Goal: Use online tool/utility: Utilize a website feature to perform a specific function

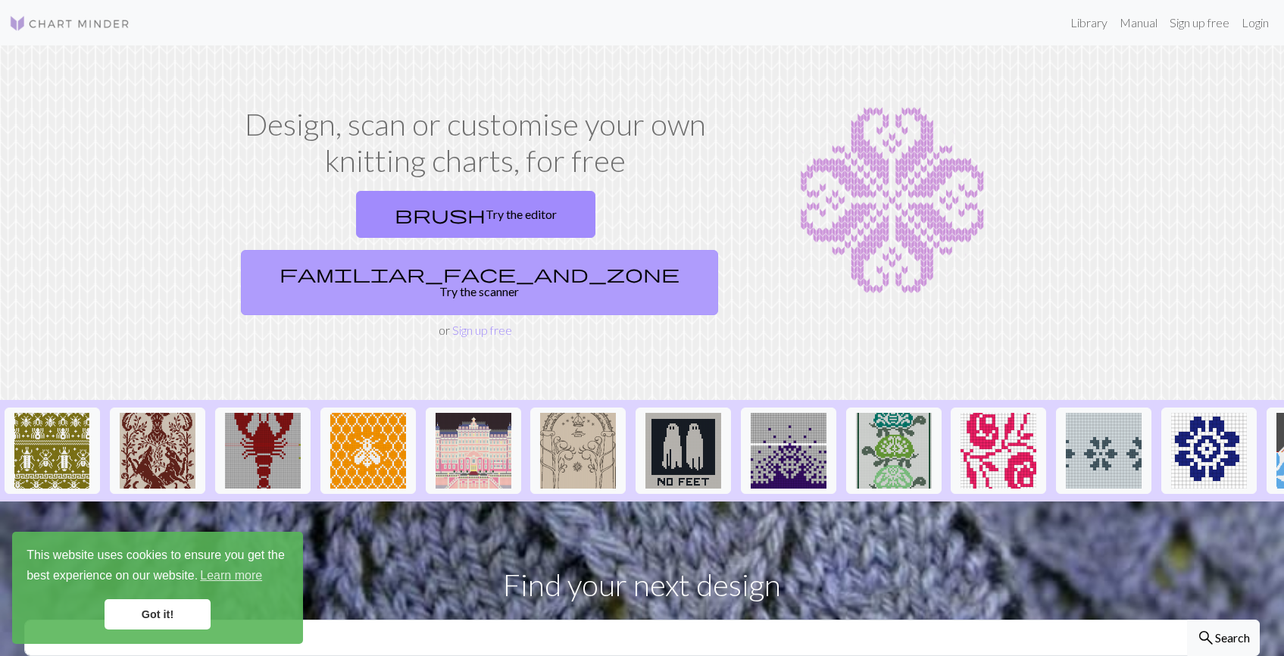
click at [605, 250] on link "familiar_face_and_zone Try the scanner" at bounding box center [479, 282] width 477 height 65
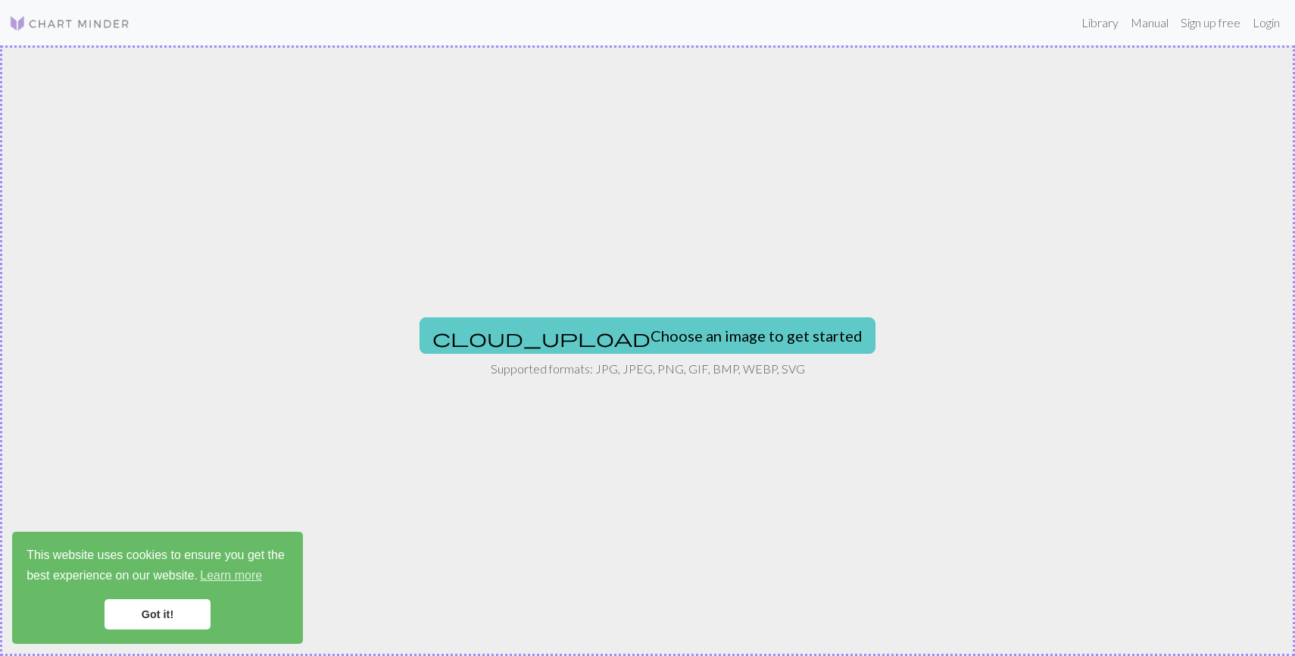
click at [699, 338] on button "cloud_upload Choose an image to get started" at bounding box center [648, 335] width 456 height 36
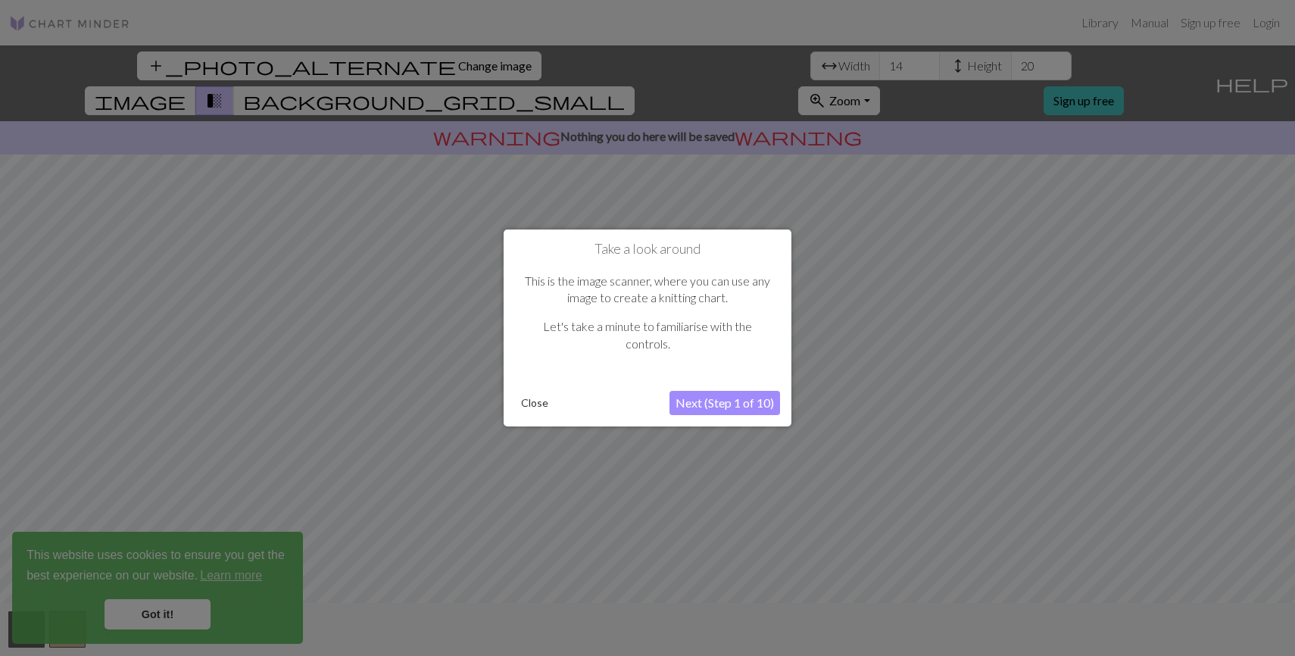
click at [713, 404] on button "Next (Step 1 of 10)" at bounding box center [724, 403] width 111 height 24
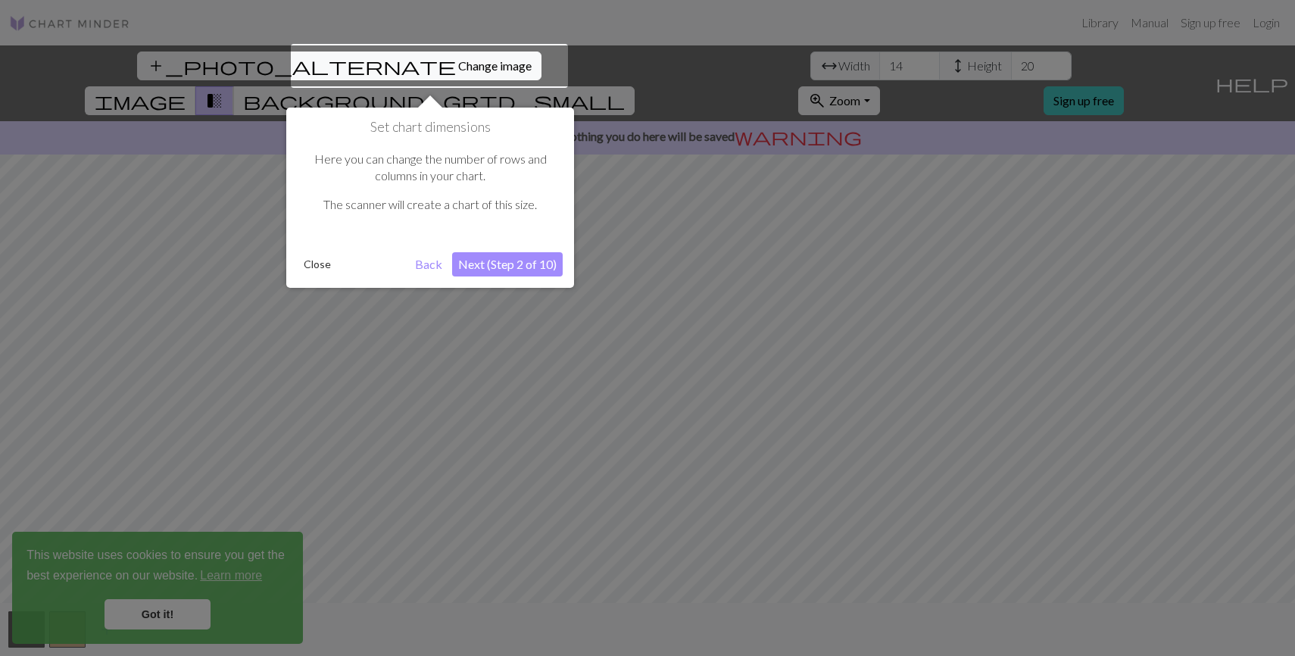
click at [539, 268] on button "Next (Step 2 of 10)" at bounding box center [507, 264] width 111 height 24
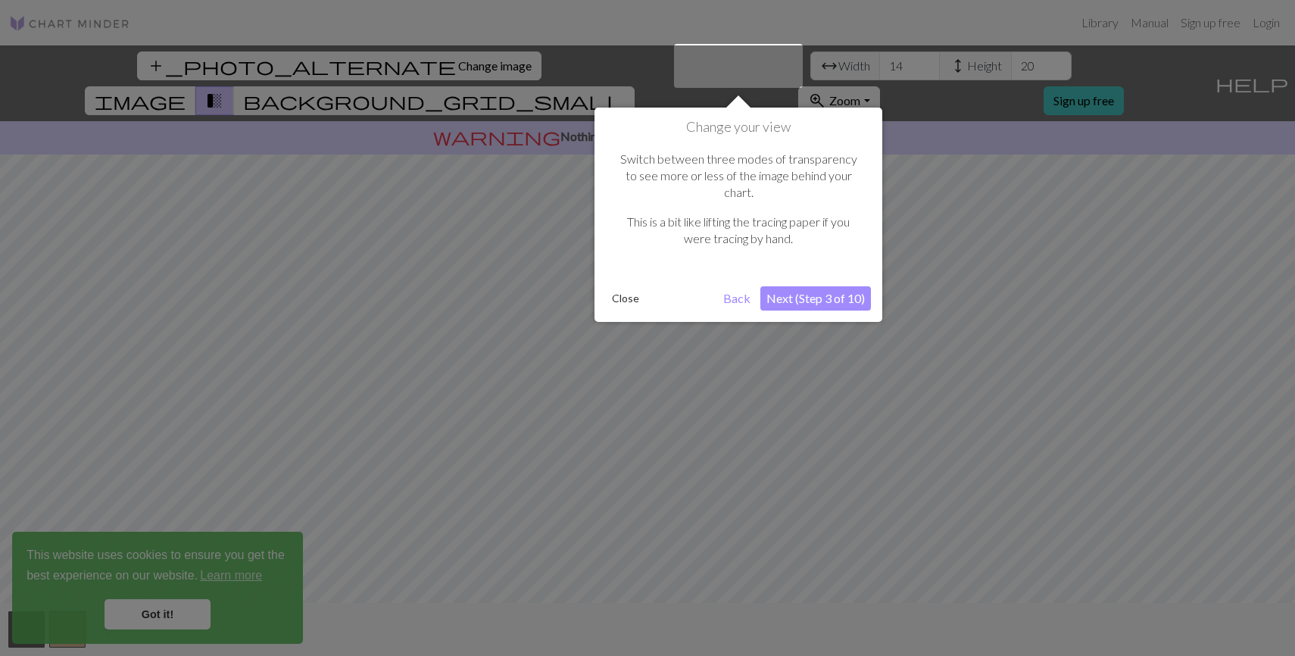
click at [807, 289] on button "Next (Step 3 of 10)" at bounding box center [815, 298] width 111 height 24
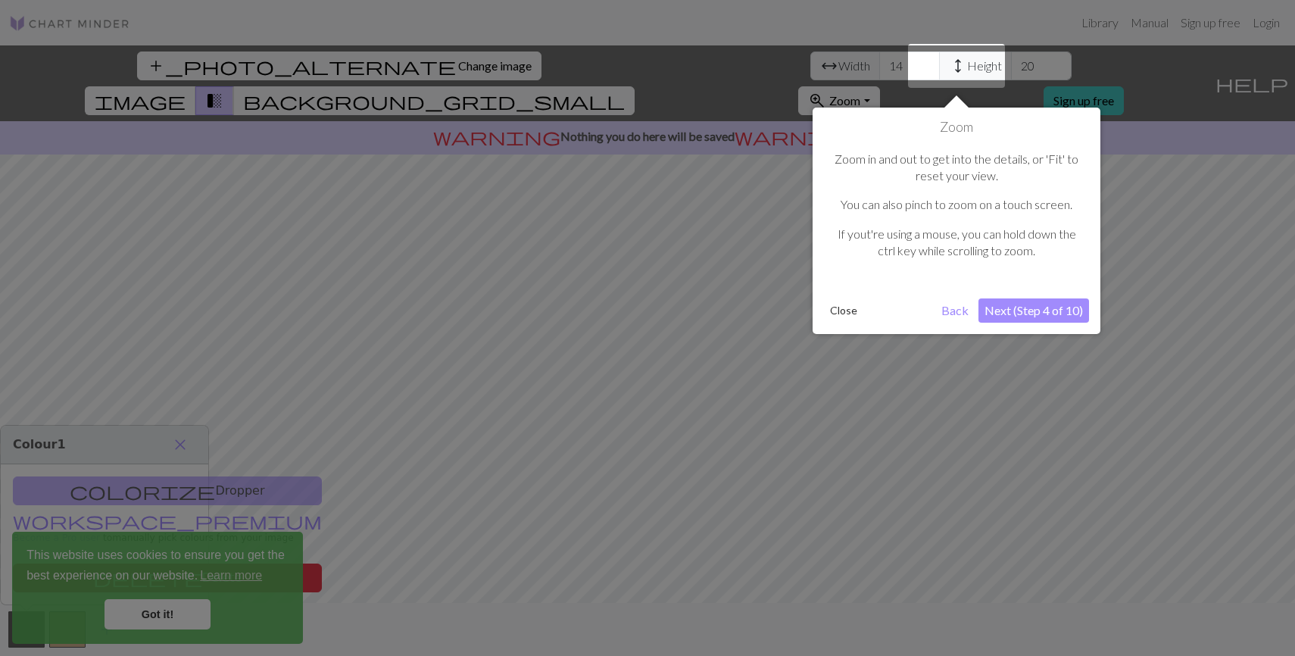
click at [1026, 315] on button "Next (Step 4 of 10)" at bounding box center [1033, 310] width 111 height 24
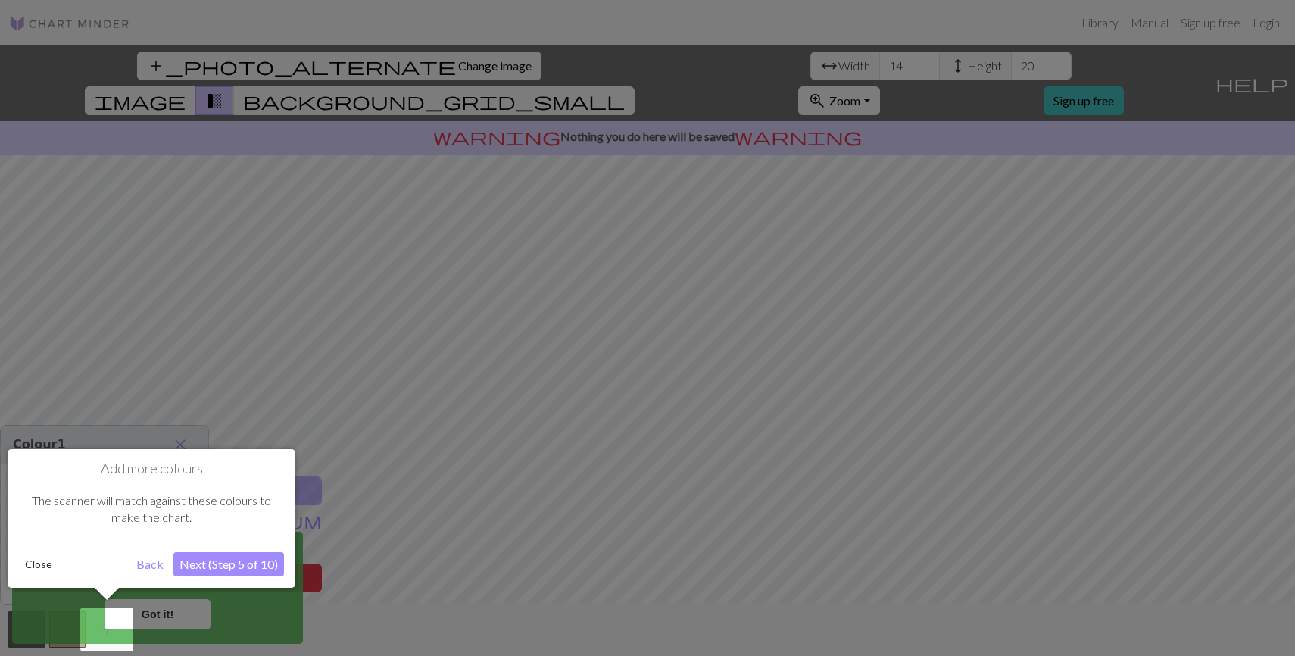
click at [243, 573] on button "Next (Step 5 of 10)" at bounding box center [228, 564] width 111 height 24
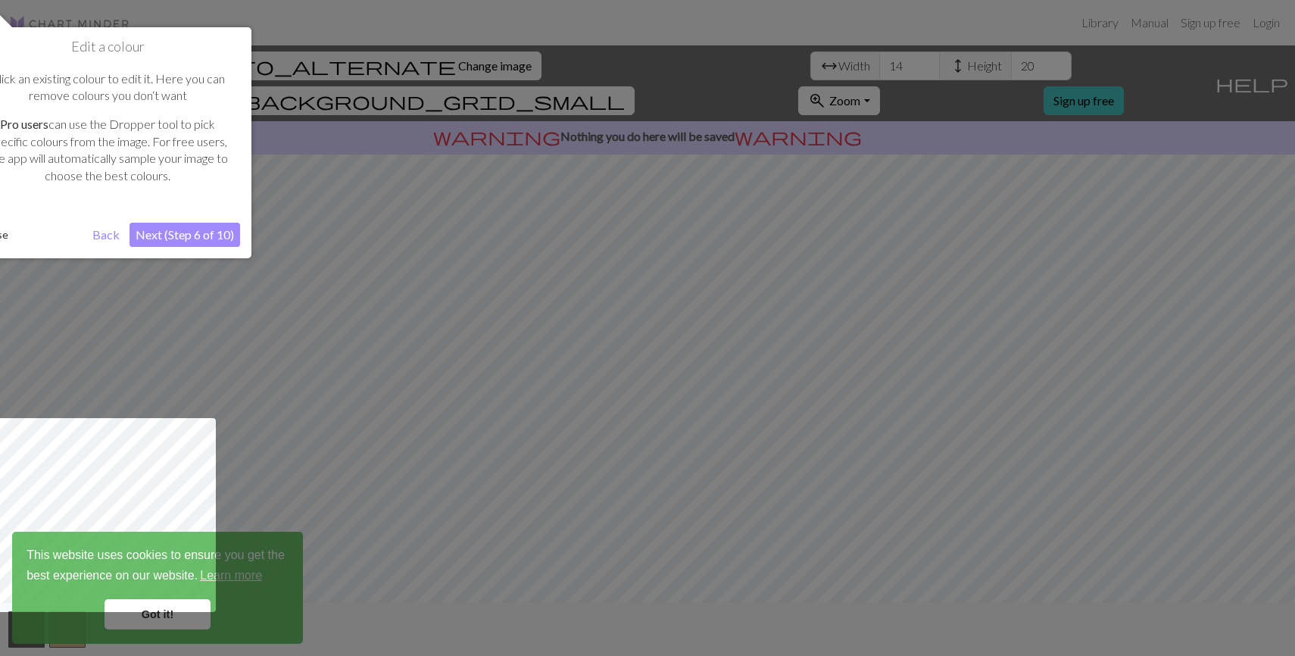
click at [199, 226] on button "Next (Step 6 of 10)" at bounding box center [185, 235] width 111 height 24
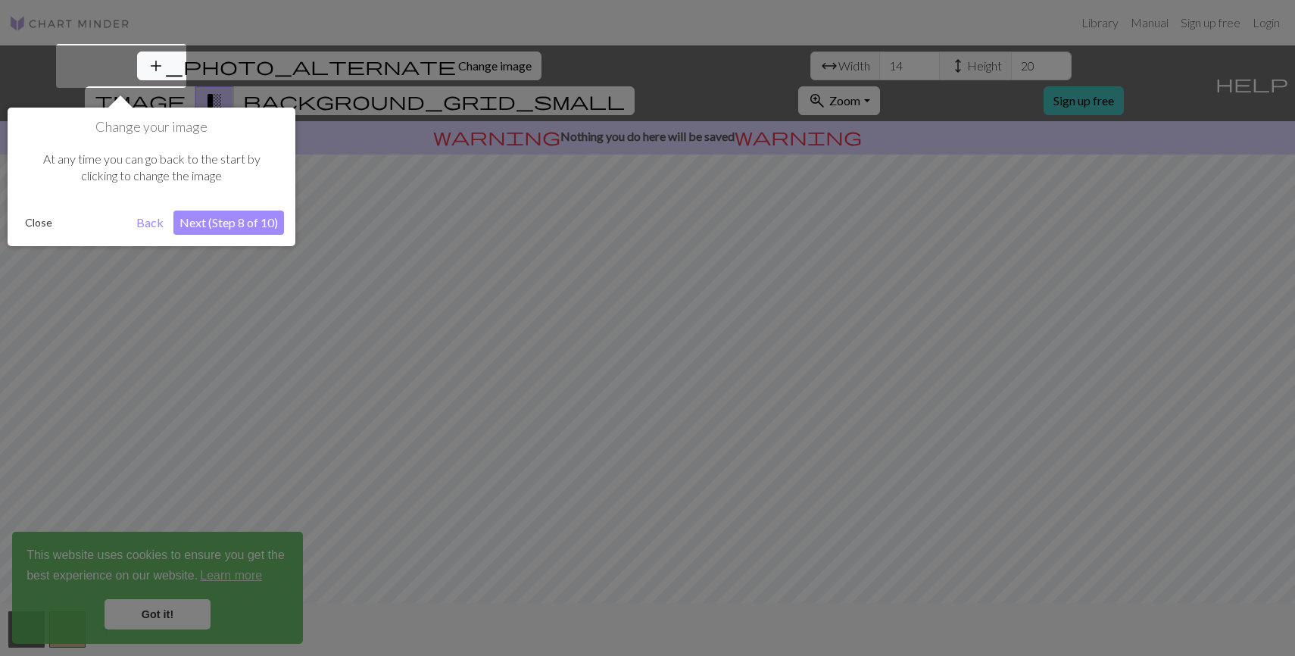
click at [229, 214] on button "Next (Step 8 of 10)" at bounding box center [228, 223] width 111 height 24
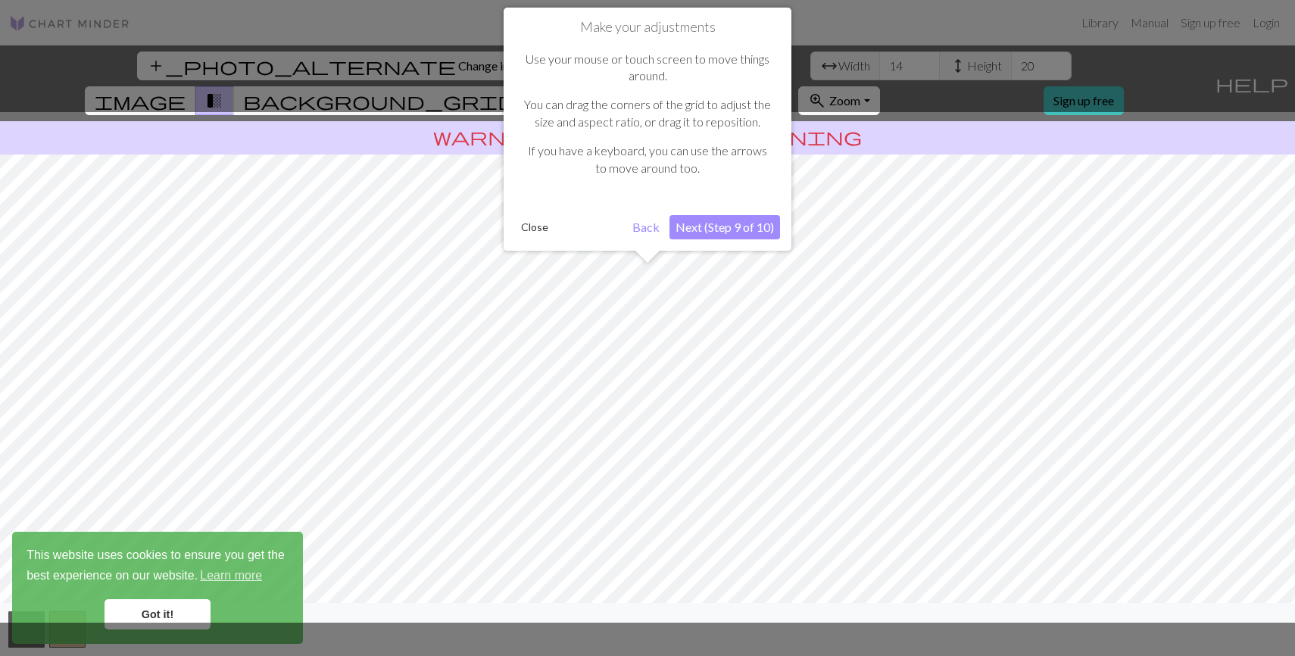
click at [754, 232] on button "Next (Step 9 of 10)" at bounding box center [724, 227] width 111 height 24
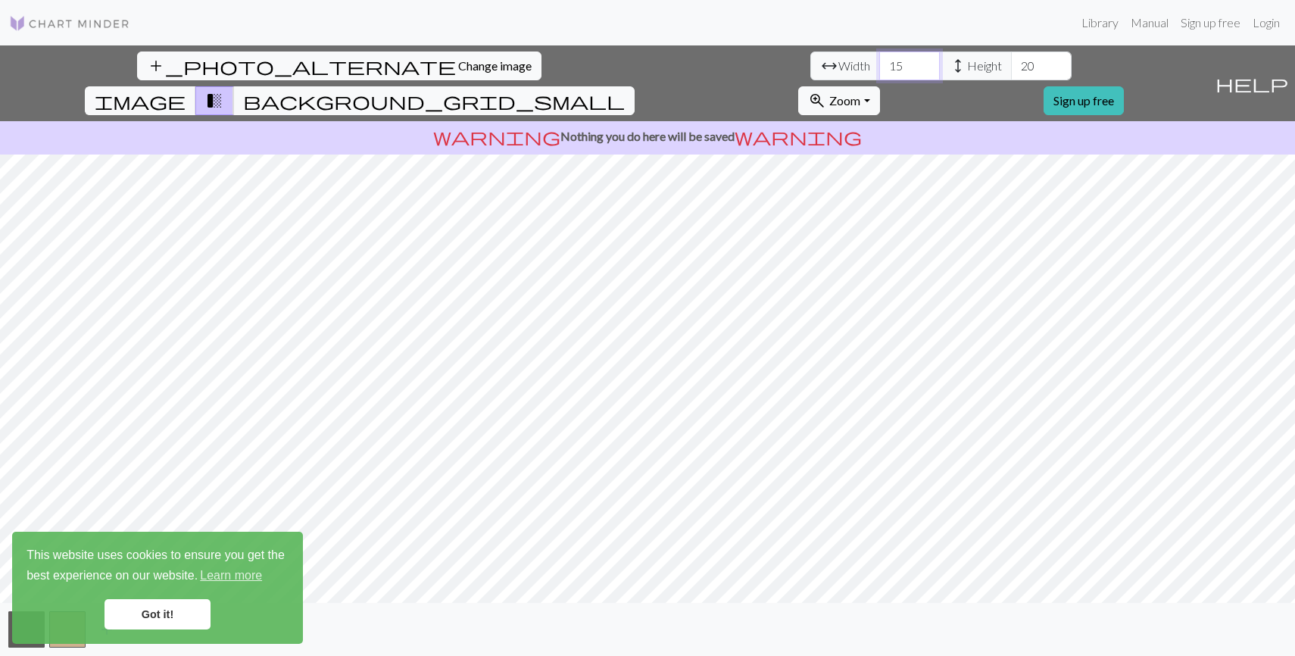
click at [879, 58] on input "15" at bounding box center [909, 65] width 61 height 29
click at [879, 58] on input "16" at bounding box center [909, 65] width 61 height 29
click at [879, 58] on input "17" at bounding box center [909, 65] width 61 height 29
click at [879, 58] on input "18" at bounding box center [909, 65] width 61 height 29
click at [879, 58] on input "19" at bounding box center [909, 65] width 61 height 29
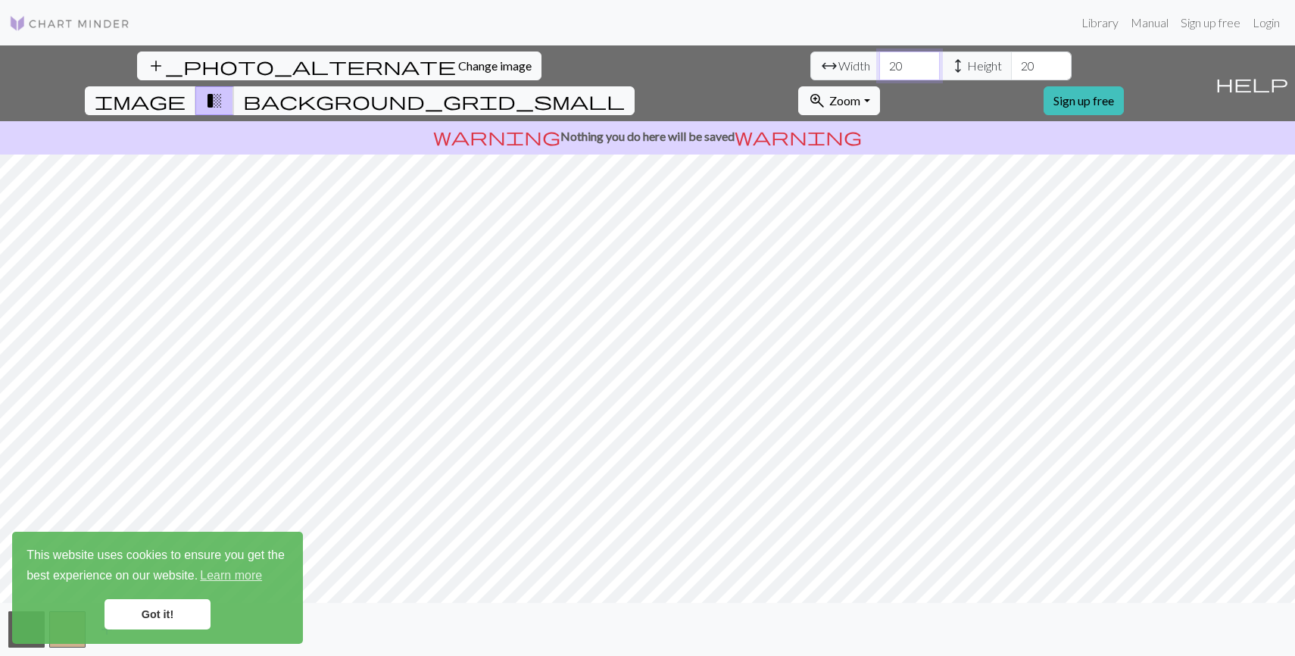
click at [879, 58] on input "20" at bounding box center [909, 65] width 61 height 29
click at [879, 58] on input "21" at bounding box center [909, 65] width 61 height 29
type input "42"
click at [879, 58] on input "42" at bounding box center [909, 65] width 61 height 29
click at [1011, 63] on input "83" at bounding box center [1041, 65] width 61 height 29
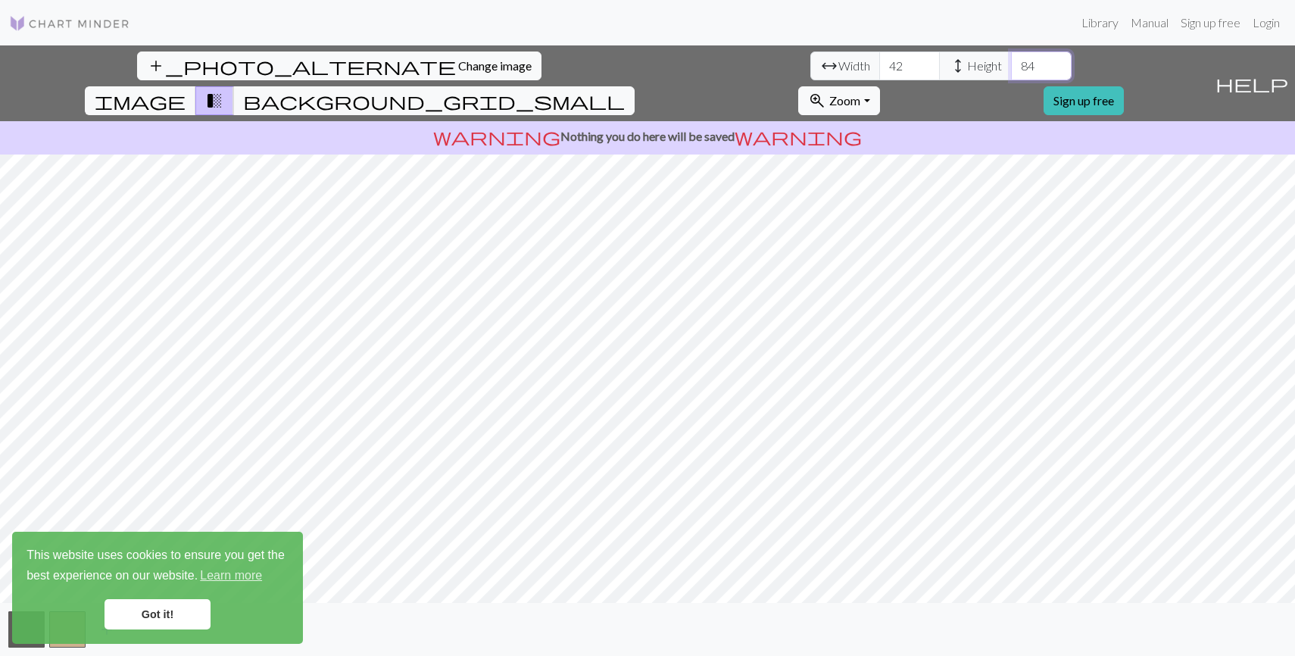
click at [1011, 63] on input "84" at bounding box center [1041, 65] width 61 height 29
click at [1011, 63] on input "85" at bounding box center [1041, 65] width 61 height 29
click at [1011, 63] on input "86" at bounding box center [1041, 65] width 61 height 29
click at [1011, 63] on input "87" at bounding box center [1041, 65] width 61 height 29
type input "88"
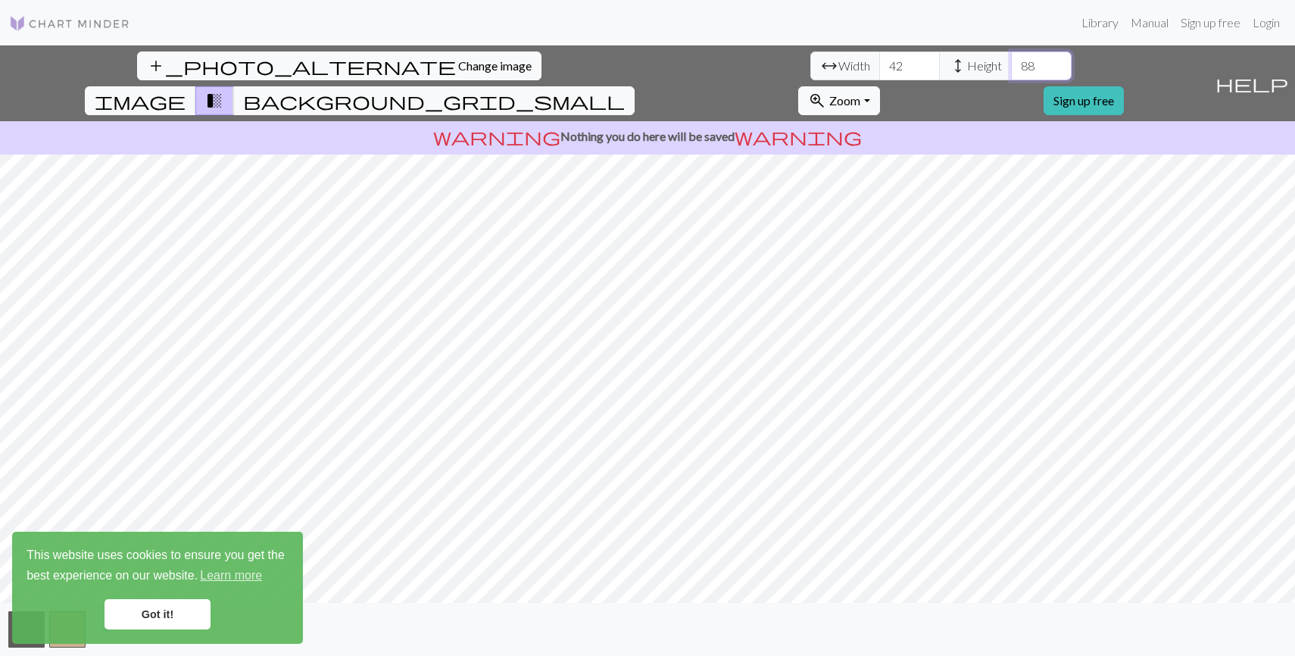
click at [1011, 63] on input "88" at bounding box center [1041, 65] width 61 height 29
click at [879, 61] on input "51" at bounding box center [909, 65] width 61 height 29
click at [879, 61] on input "52" at bounding box center [909, 65] width 61 height 29
click at [879, 61] on input "53" at bounding box center [909, 65] width 61 height 29
click at [879, 61] on input "54" at bounding box center [909, 65] width 61 height 29
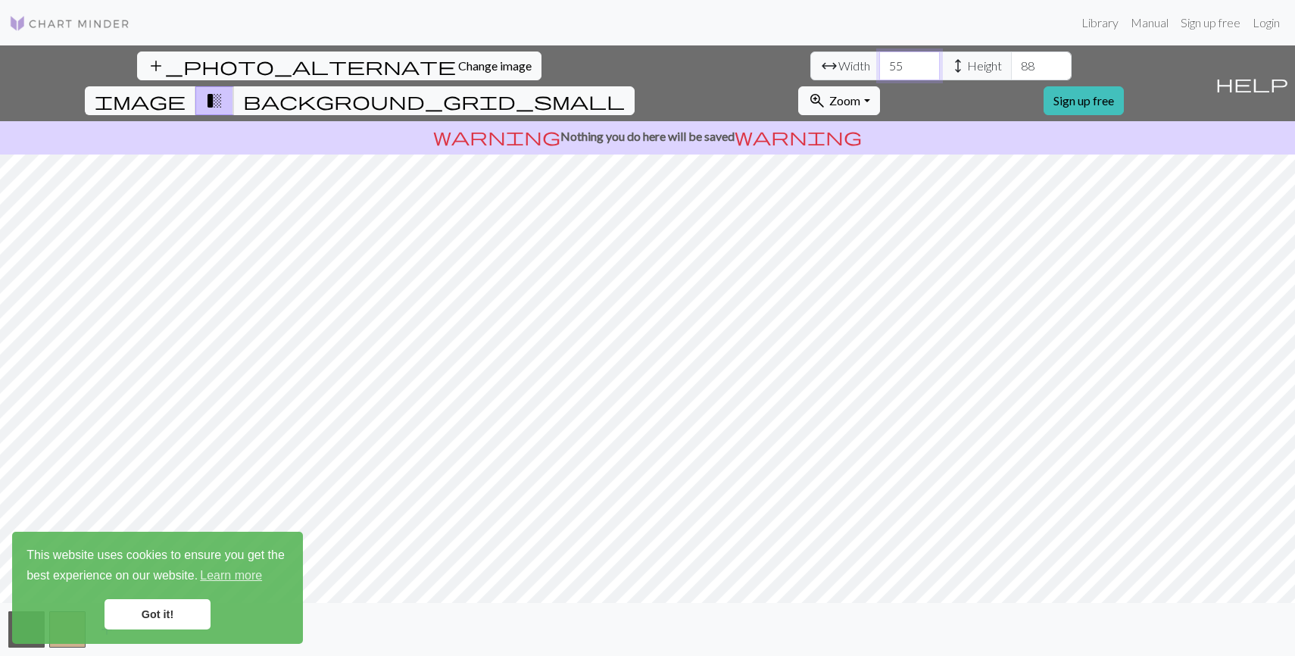
click at [879, 61] on input "55" at bounding box center [909, 65] width 61 height 29
click at [879, 61] on input "56" at bounding box center [909, 65] width 61 height 29
type input "57"
click at [879, 61] on input "57" at bounding box center [909, 65] width 61 height 29
click at [1011, 67] on input "75" at bounding box center [1041, 65] width 61 height 29
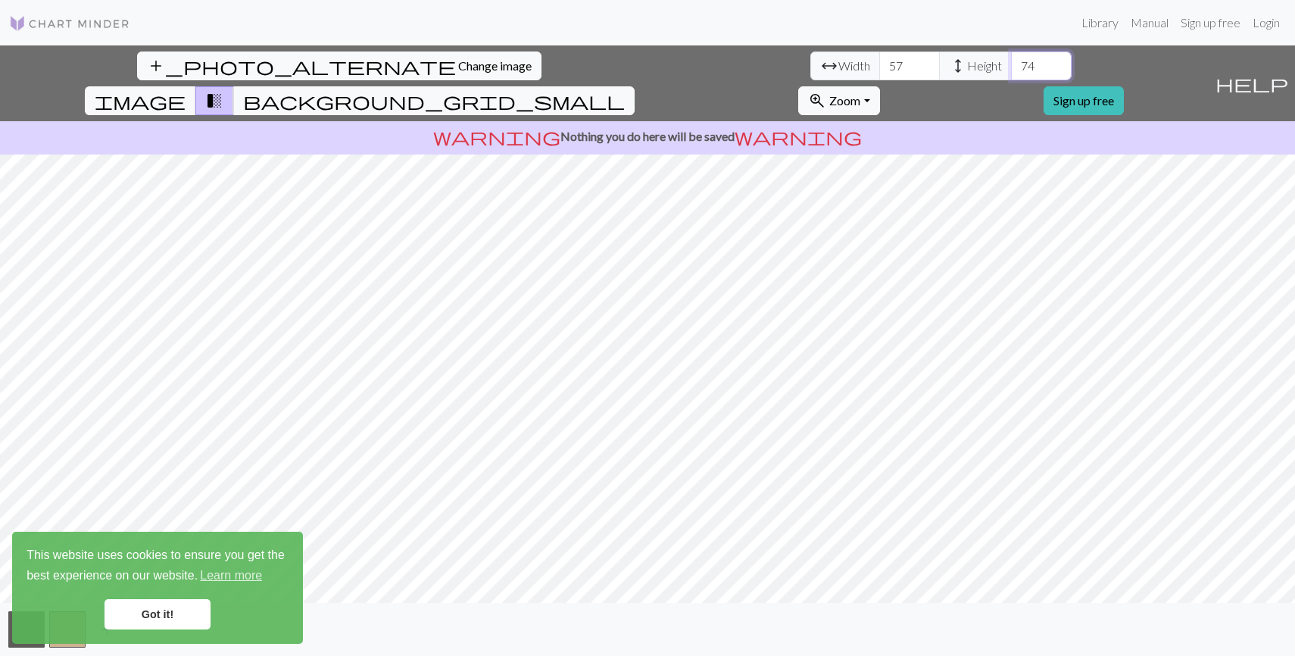
click at [1011, 67] on input "74" at bounding box center [1041, 65] width 61 height 29
click at [1011, 67] on input "73" at bounding box center [1041, 65] width 61 height 29
click at [1011, 67] on input "72" at bounding box center [1041, 65] width 61 height 29
click at [1011, 67] on input "71" at bounding box center [1041, 65] width 61 height 29
click at [1011, 67] on input "70" at bounding box center [1041, 65] width 61 height 29
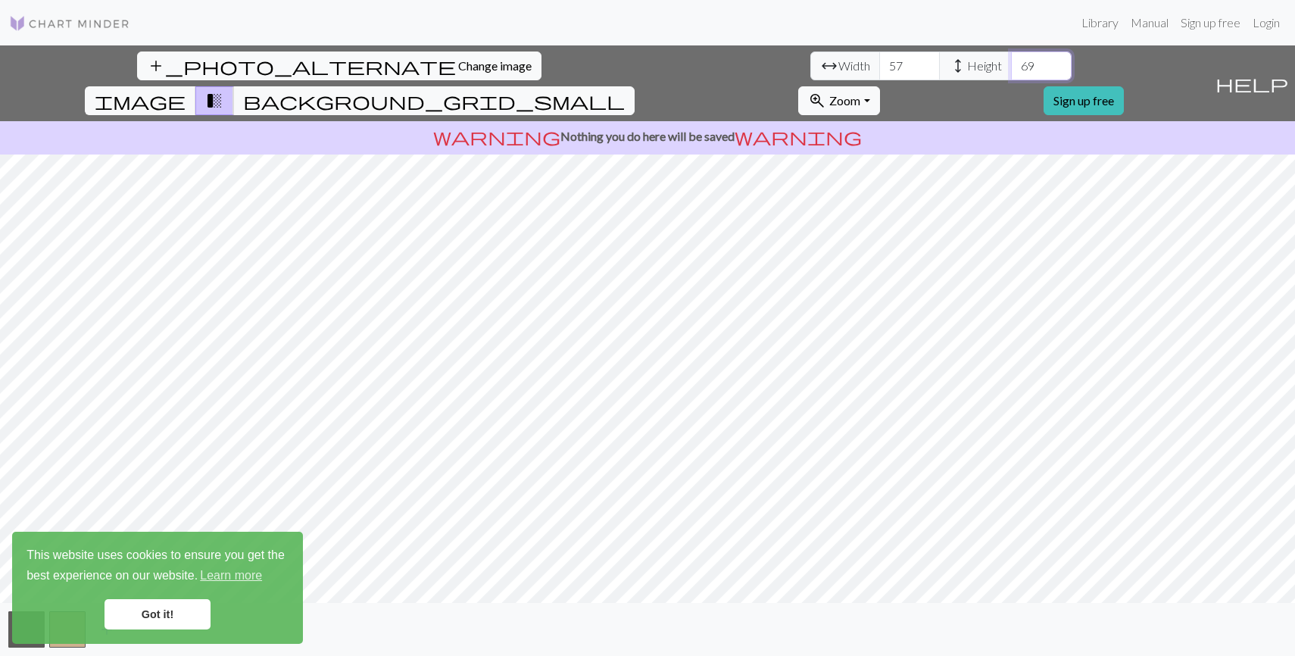
click at [1011, 67] on input "69" at bounding box center [1041, 65] width 61 height 29
click at [1011, 67] on input "68" at bounding box center [1041, 65] width 61 height 29
click at [1011, 64] on input "68" at bounding box center [1041, 65] width 61 height 29
click at [1011, 61] on input "98" at bounding box center [1041, 65] width 61 height 29
click at [1011, 61] on input "99" at bounding box center [1041, 65] width 61 height 29
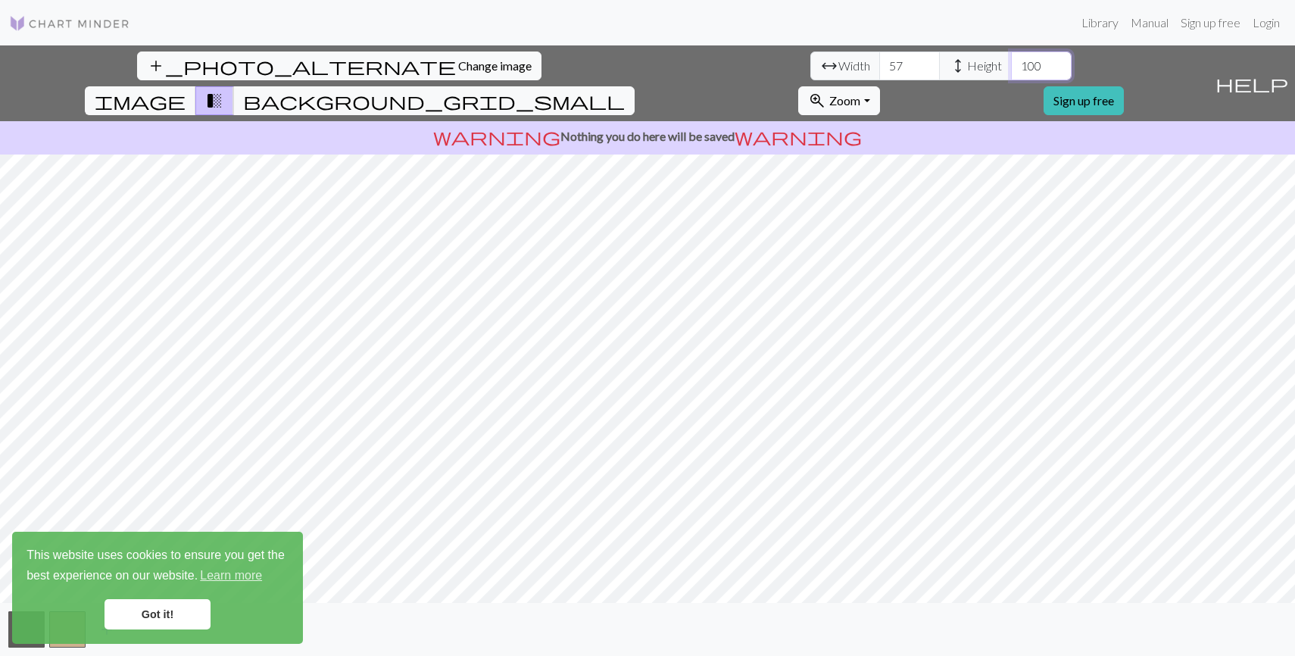
type input "100"
click at [1011, 61] on input "100" at bounding box center [1041, 65] width 61 height 29
click at [146, 625] on link "Got it!" at bounding box center [158, 614] width 106 height 30
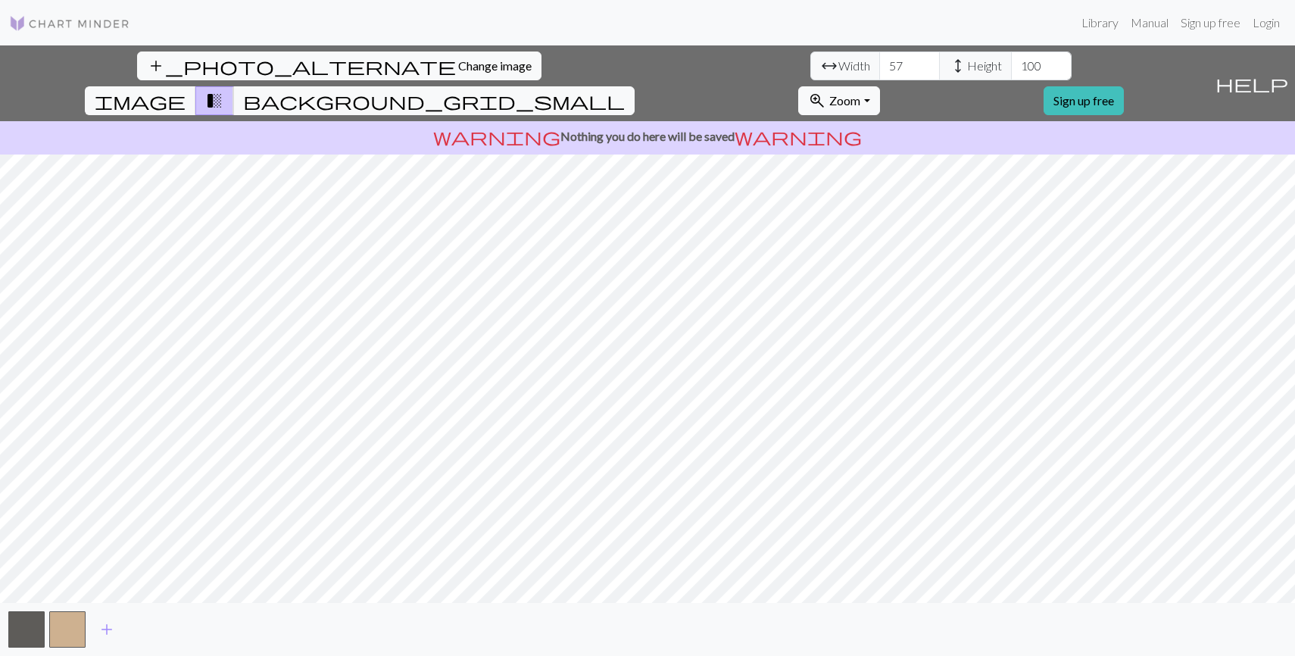
click at [156, 613] on link "Got it!" at bounding box center [158, 614] width 106 height 30
click at [105, 631] on span "add" at bounding box center [107, 629] width 18 height 21
click at [142, 631] on span "add" at bounding box center [148, 629] width 18 height 21
click at [198, 629] on button "add" at bounding box center [189, 629] width 38 height 29
click at [233, 630] on span "add" at bounding box center [229, 629] width 18 height 21
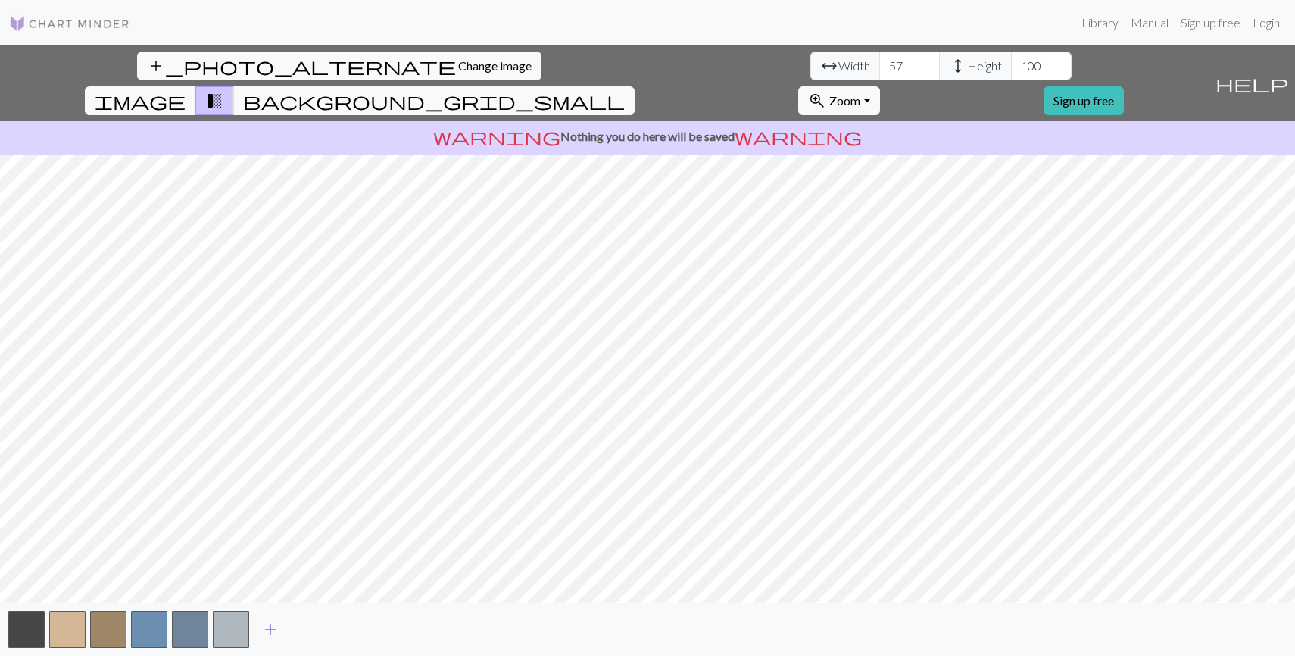
click at [274, 633] on span "add" at bounding box center [270, 629] width 18 height 21
click at [313, 629] on span "add" at bounding box center [311, 629] width 18 height 21
click at [357, 623] on span "add" at bounding box center [352, 629] width 18 height 21
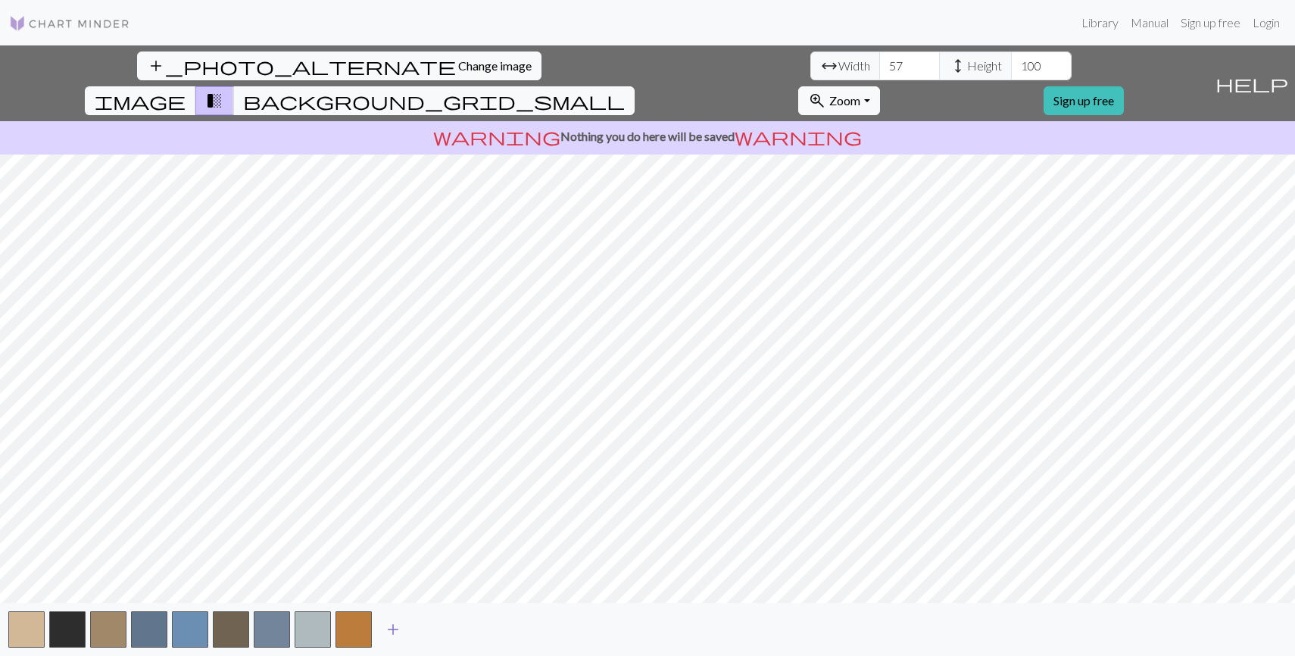
click at [397, 630] on span "add" at bounding box center [393, 629] width 18 height 21
click at [879, 63] on input "58" at bounding box center [909, 65] width 61 height 29
click at [879, 63] on input "59" at bounding box center [909, 65] width 61 height 29
click at [879, 63] on input "60" at bounding box center [909, 65] width 61 height 29
click at [879, 63] on input "61" at bounding box center [909, 65] width 61 height 29
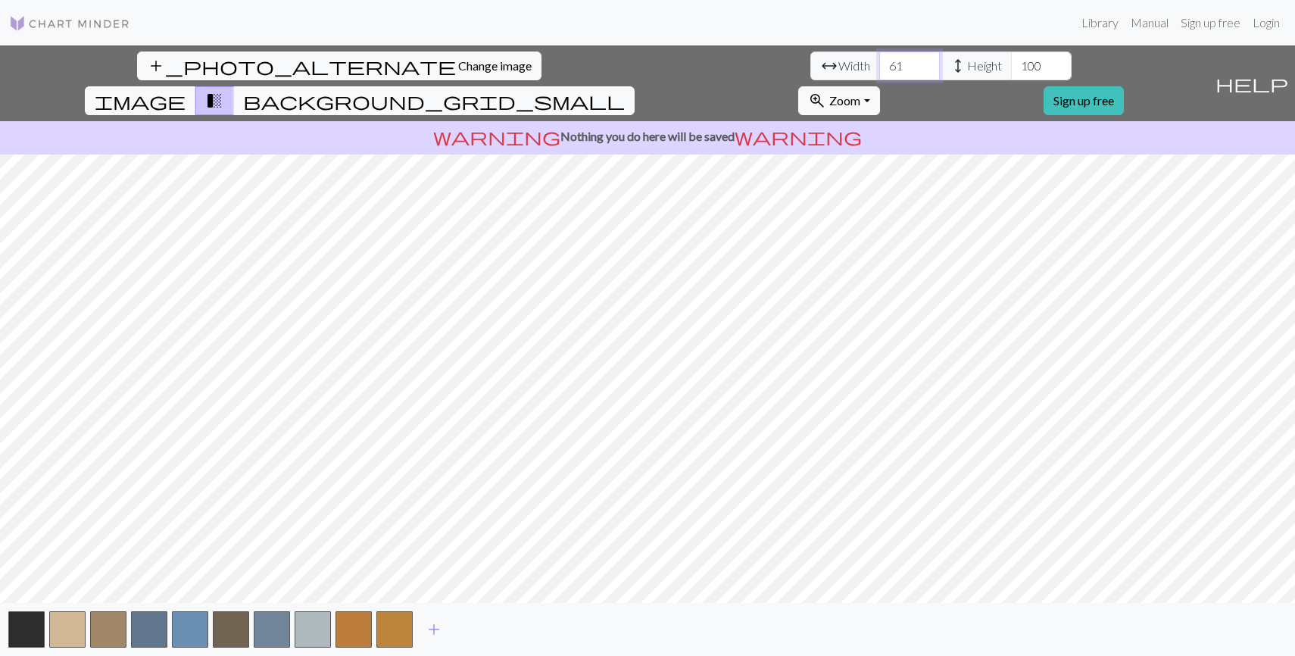
click at [879, 63] on input "62" at bounding box center [909, 65] width 61 height 29
click at [879, 63] on input "63" at bounding box center [909, 65] width 61 height 29
click at [879, 63] on input "64" at bounding box center [909, 65] width 61 height 29
click at [879, 63] on input "65" at bounding box center [909, 65] width 61 height 29
type input "66"
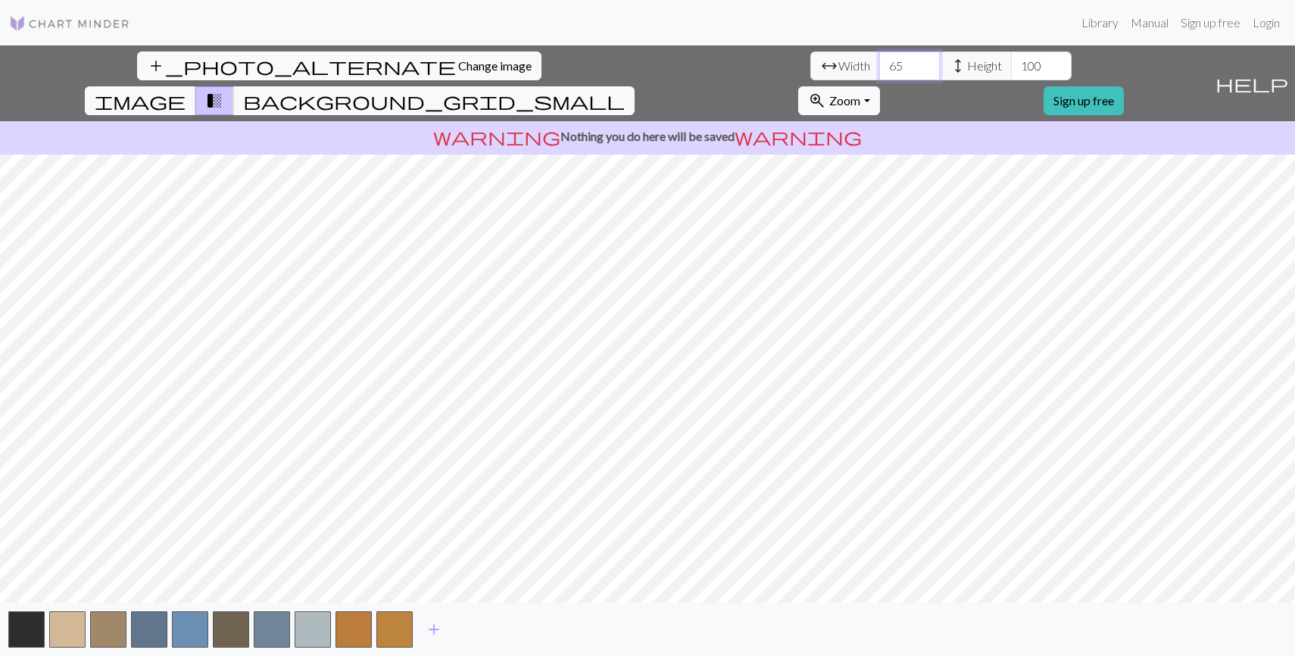
click at [879, 63] on input "66" at bounding box center [909, 65] width 61 height 29
click at [1011, 64] on input "115" at bounding box center [1041, 65] width 61 height 29
click at [1011, 64] on input "116" at bounding box center [1041, 65] width 61 height 29
click at [1011, 64] on input "117" at bounding box center [1041, 65] width 61 height 29
click at [1011, 64] on input "118" at bounding box center [1041, 65] width 61 height 29
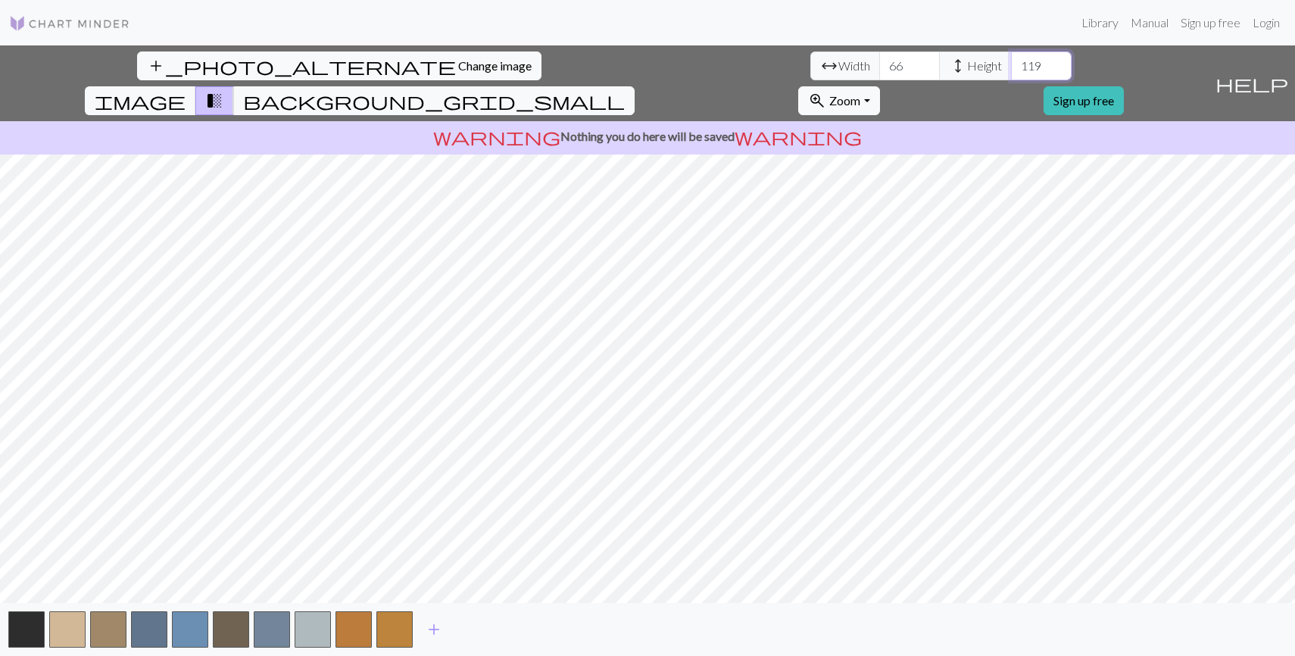
click at [1011, 64] on input "119" at bounding box center [1041, 65] width 61 height 29
click at [1011, 64] on input "120" at bounding box center [1041, 65] width 61 height 29
click at [1011, 64] on input "121" at bounding box center [1041, 65] width 61 height 29
click at [1011, 64] on input "122" at bounding box center [1041, 65] width 61 height 29
click at [1011, 64] on input "123" at bounding box center [1041, 65] width 61 height 29
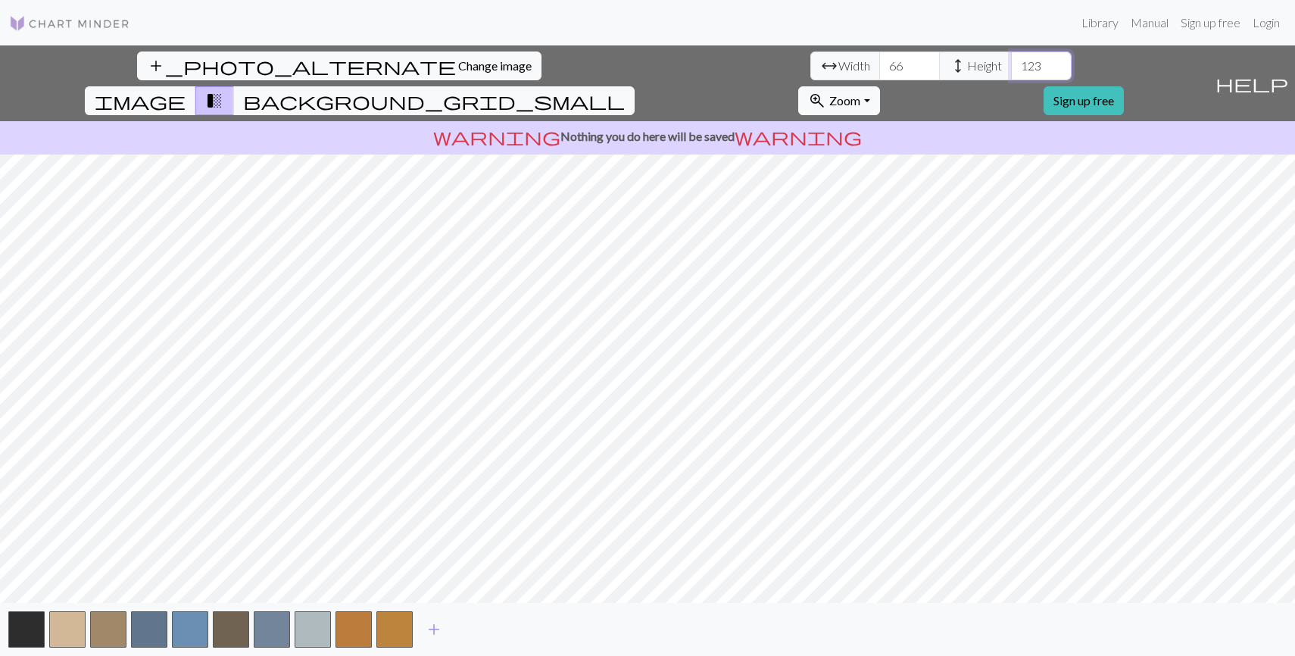
click at [1011, 64] on input "124" at bounding box center [1041, 65] width 61 height 29
click at [1011, 70] on input "123" at bounding box center [1041, 65] width 61 height 29
type input "122"
click at [1011, 70] on input "122" at bounding box center [1041, 65] width 61 height 29
click at [370, 629] on button "button" at bounding box center [353, 629] width 36 height 36
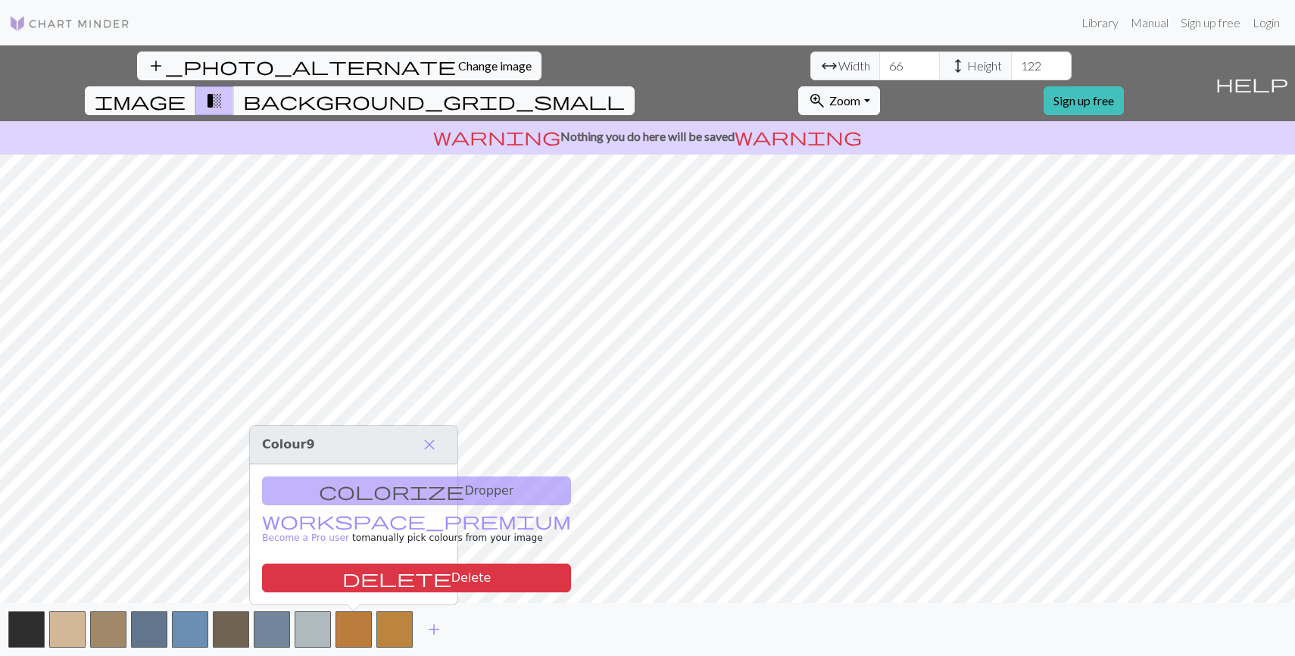
click at [382, 559] on div "colorize Dropper workspace_premium Become a Pro user to manually pick colours f…" at bounding box center [354, 534] width 208 height 140
click at [377, 568] on button "delete Delete" at bounding box center [416, 577] width 309 height 29
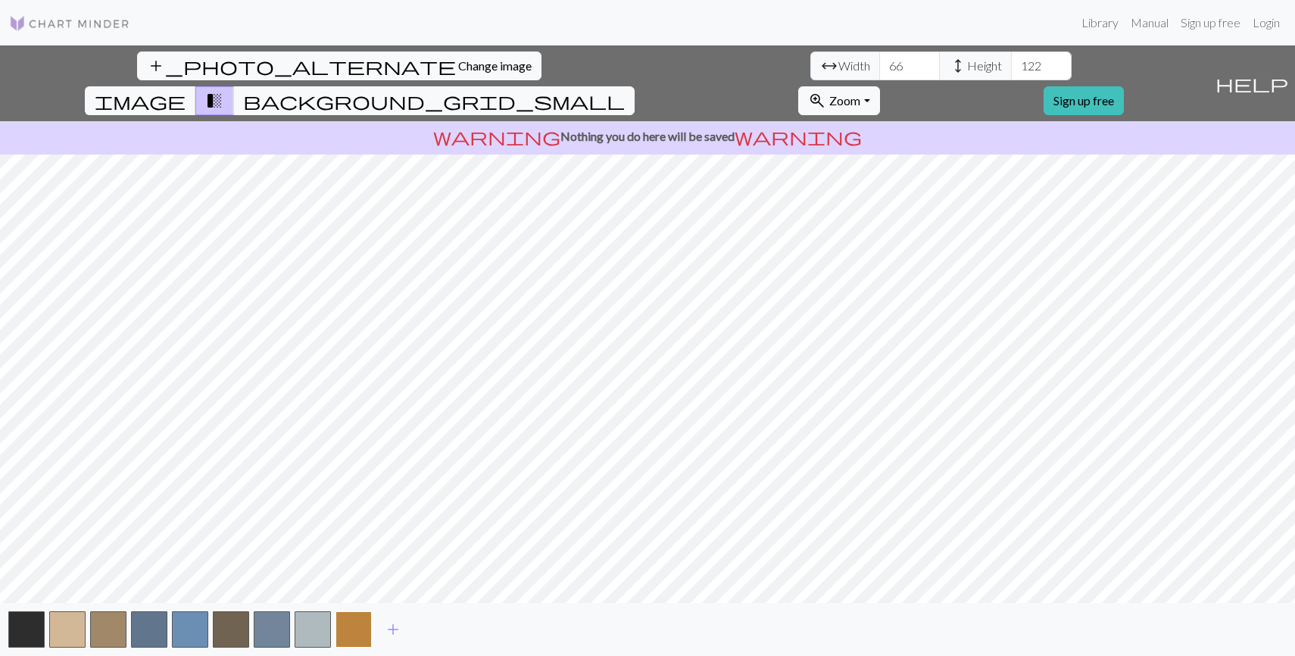
click at [352, 618] on button "button" at bounding box center [353, 629] width 36 height 36
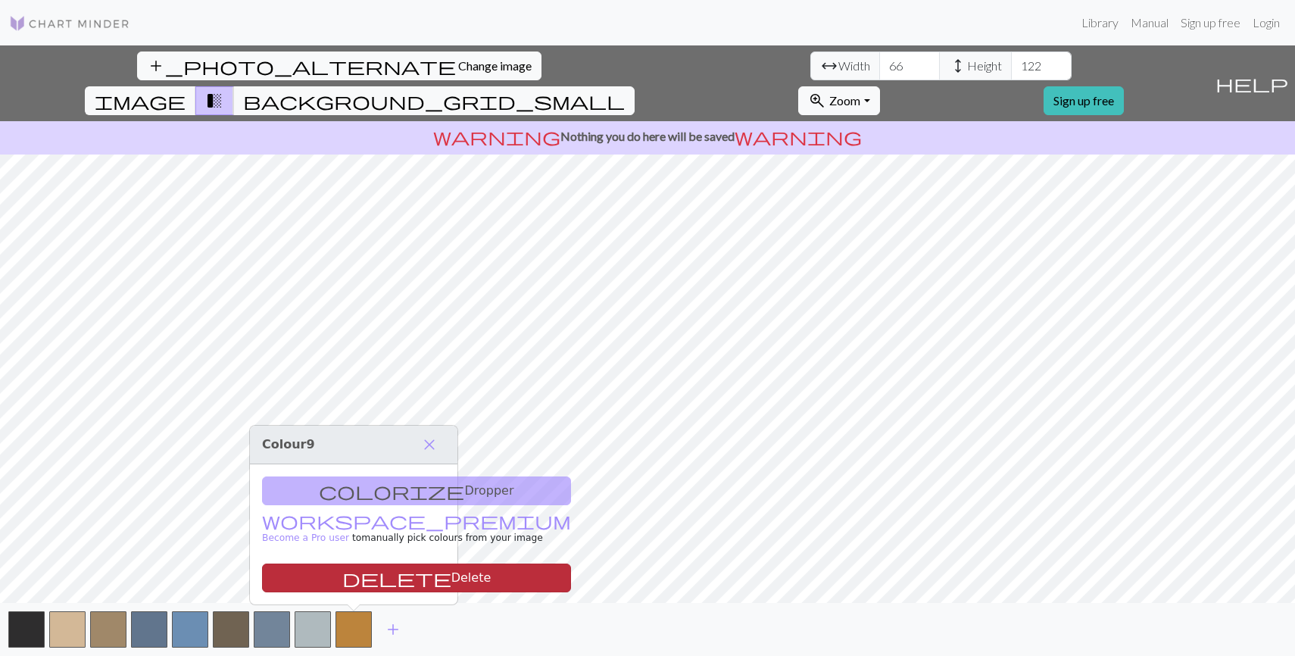
click at [359, 585] on button "delete Delete" at bounding box center [416, 577] width 309 height 29
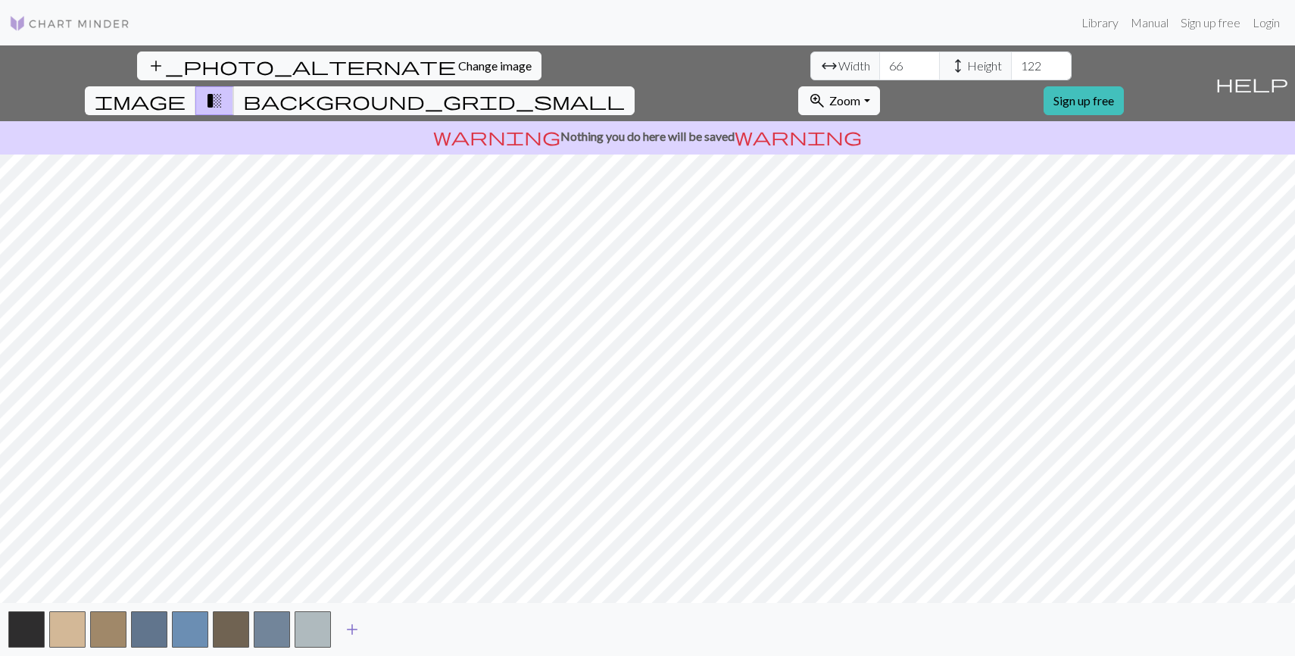
click at [357, 629] on span "add" at bounding box center [352, 629] width 18 height 21
click at [403, 627] on button "add" at bounding box center [393, 629] width 38 height 29
click at [442, 629] on span "add" at bounding box center [434, 629] width 18 height 21
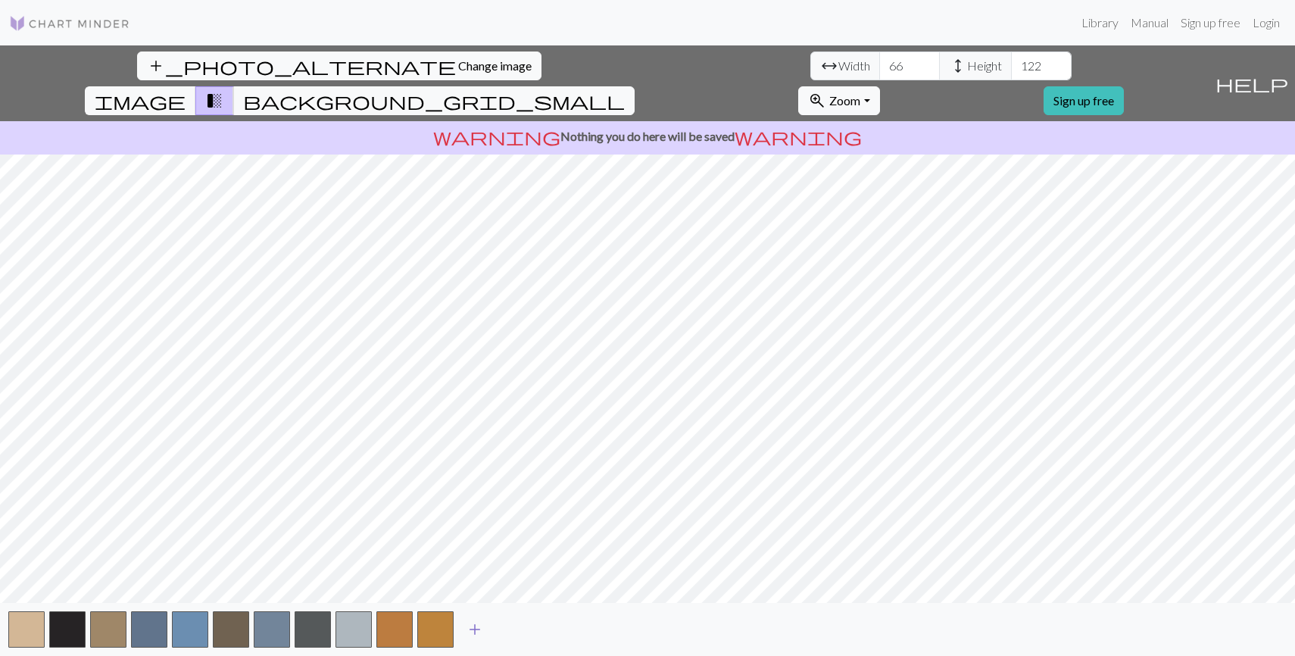
click at [478, 629] on span "add" at bounding box center [475, 629] width 18 height 21
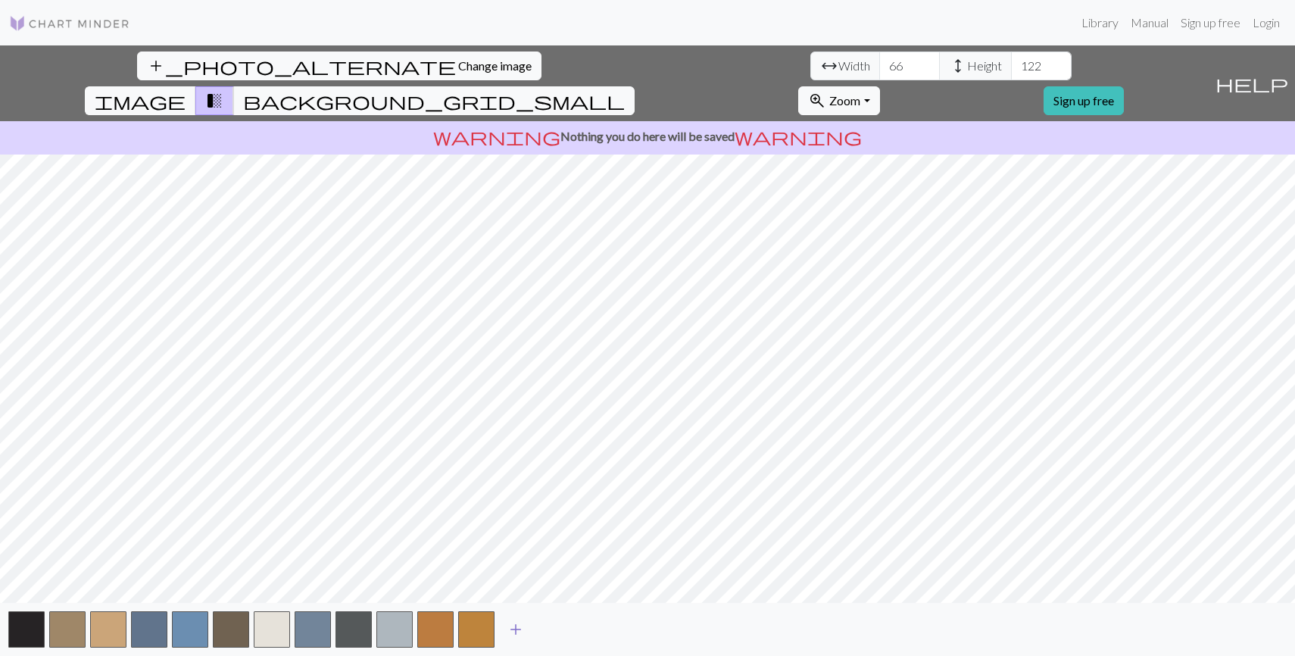
click at [523, 631] on span "add" at bounding box center [516, 629] width 18 height 21
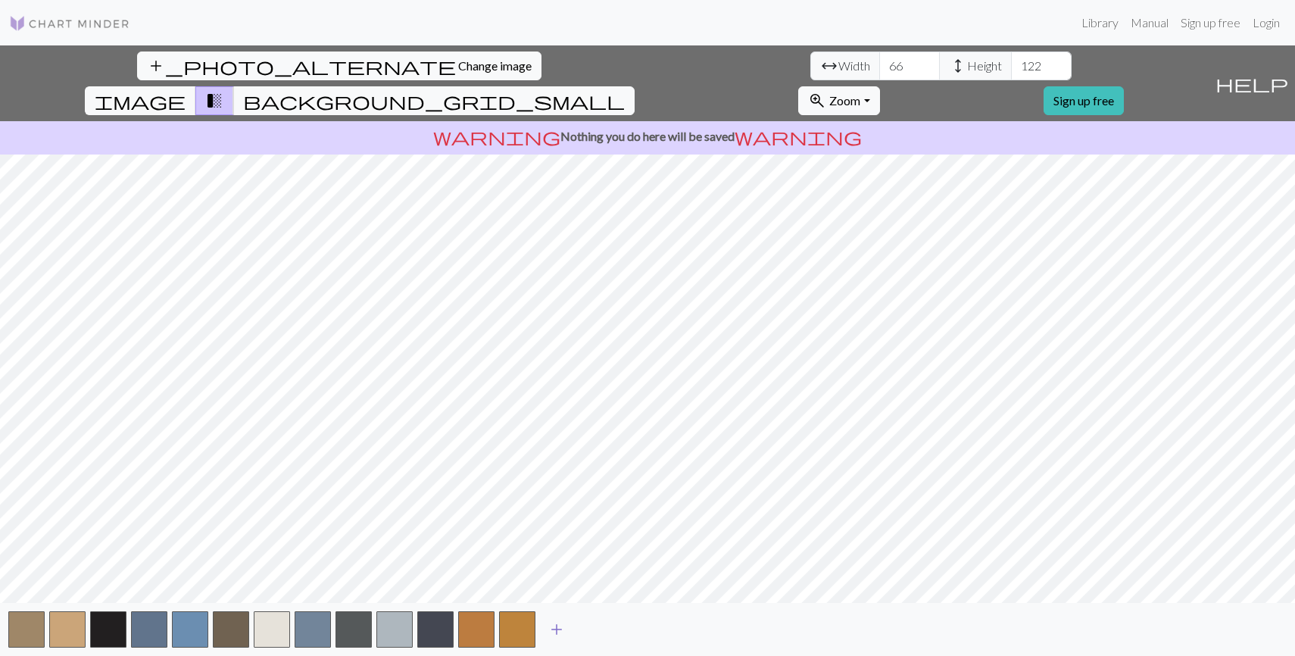
click at [557, 635] on span "add" at bounding box center [557, 629] width 18 height 21
click at [597, 630] on span "add" at bounding box center [597, 629] width 18 height 21
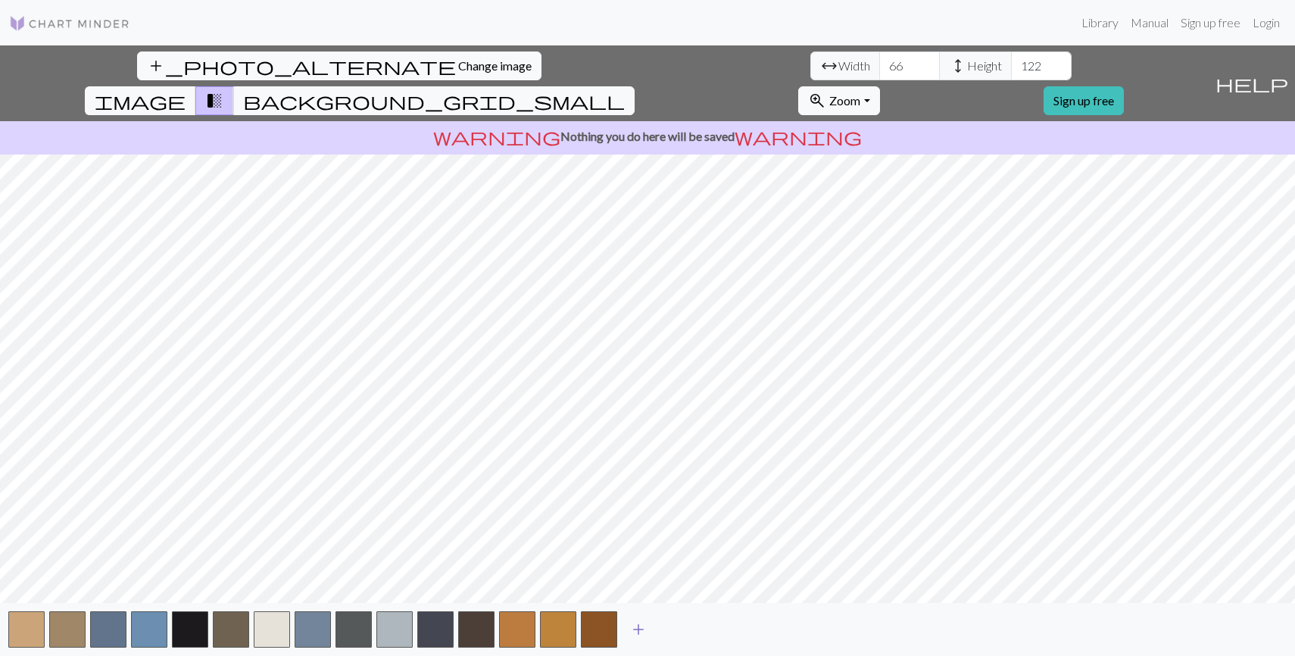
click at [635, 623] on span "add" at bounding box center [638, 629] width 18 height 21
click at [675, 629] on span "add" at bounding box center [679, 629] width 18 height 21
